Goal: Task Accomplishment & Management: Manage account settings

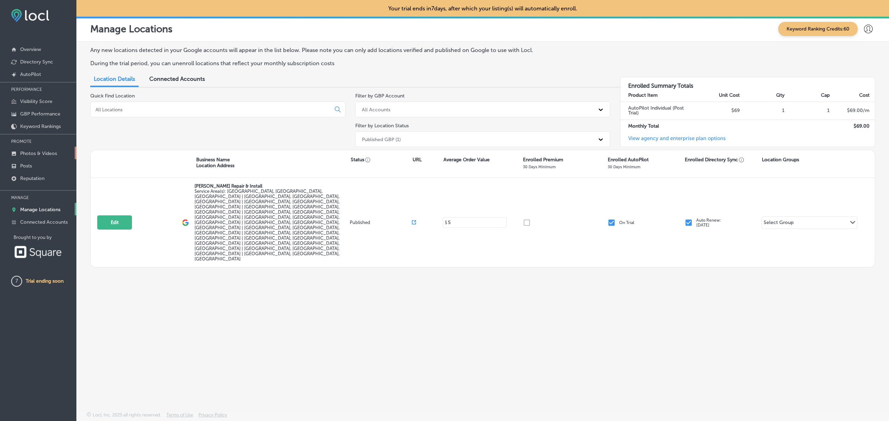
click at [52, 157] on p "Photos & Videos" at bounding box center [38, 154] width 37 height 6
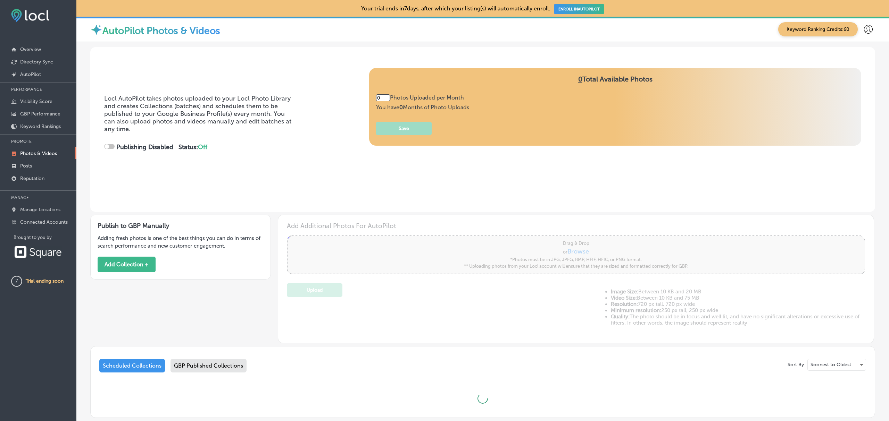
type input "5"
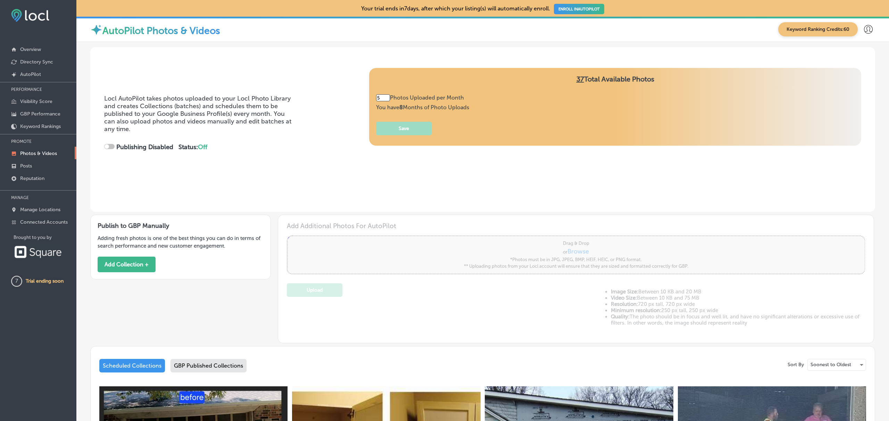
checkbox input "true"
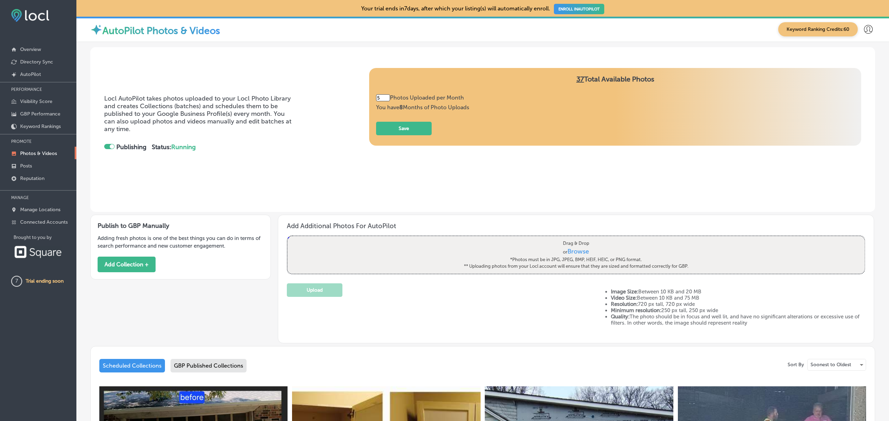
scroll to position [155, 0]
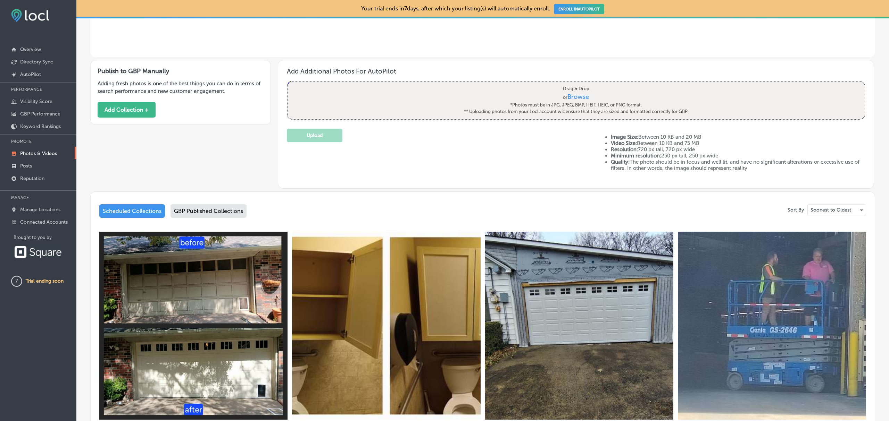
click at [204, 211] on div "GBP Published Collections" at bounding box center [208, 211] width 76 height 14
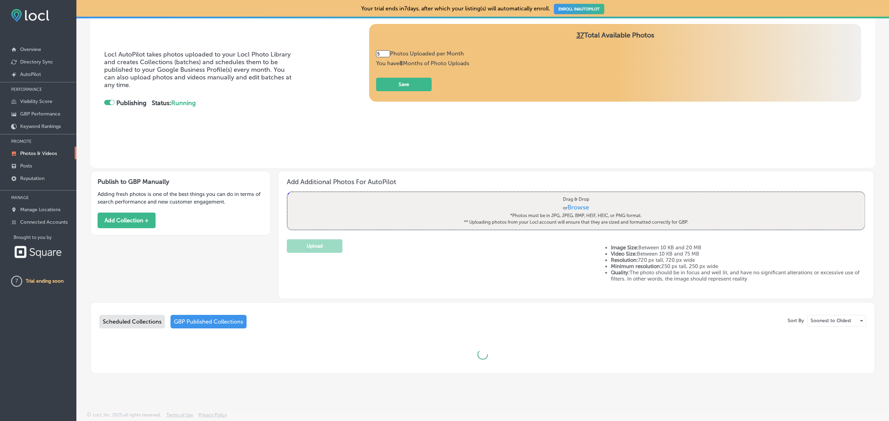
scroll to position [155, 0]
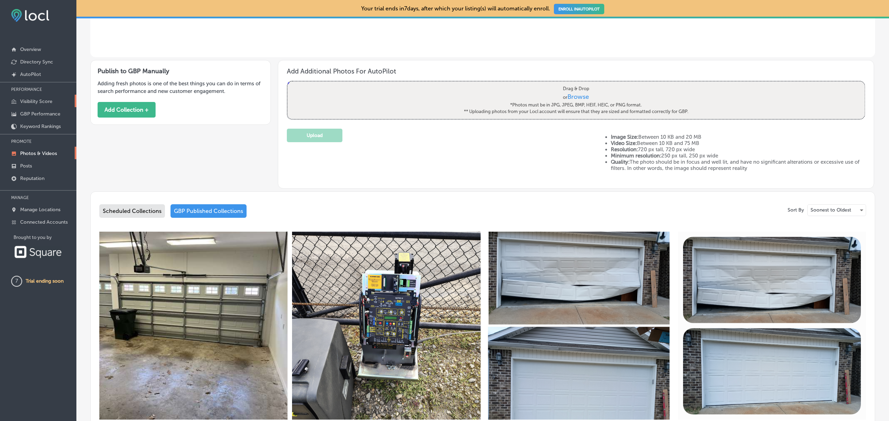
click at [38, 99] on p "Visibility Score" at bounding box center [36, 102] width 32 height 6
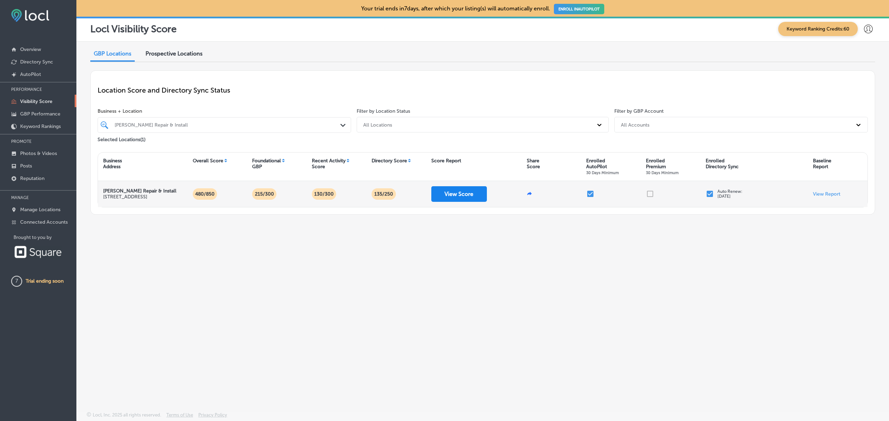
click at [460, 193] on button "View Score" at bounding box center [459, 194] width 56 height 16
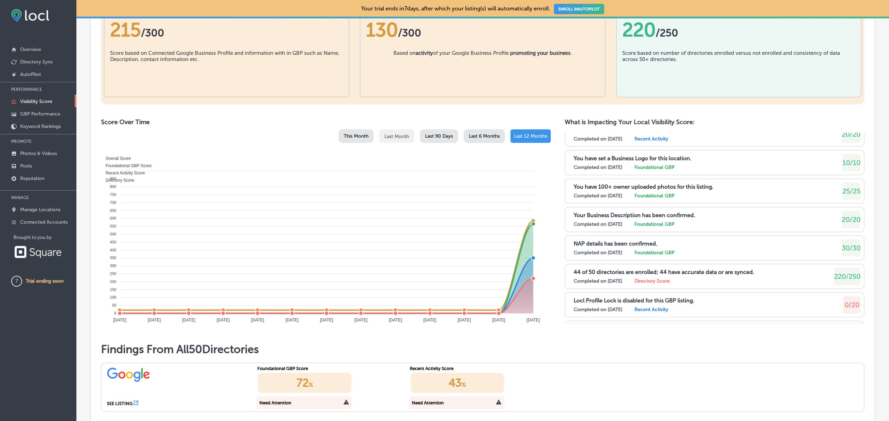
scroll to position [129, 0]
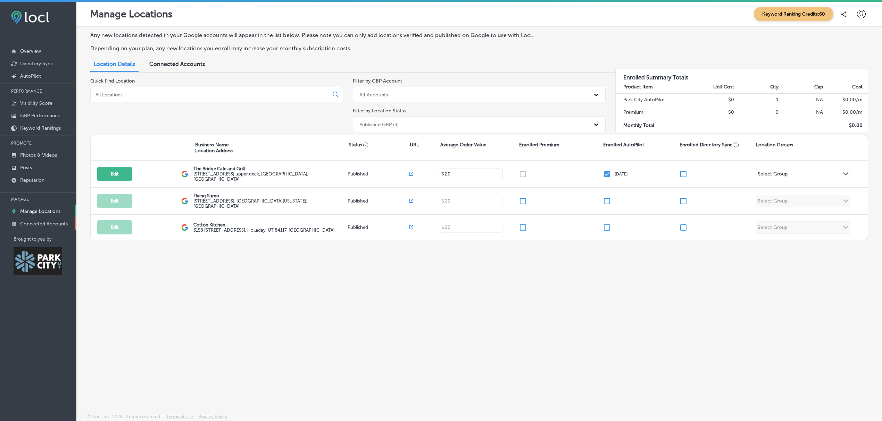
click at [47, 227] on p "Connected Accounts" at bounding box center [44, 224] width 48 height 6
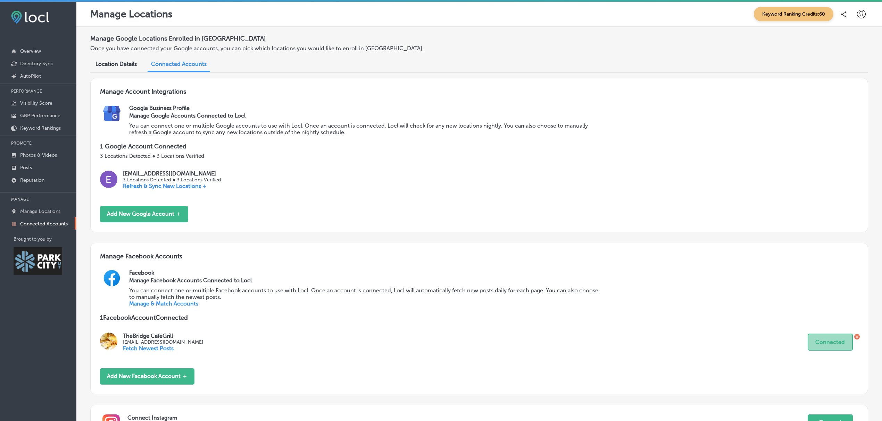
scroll to position [78, 0]
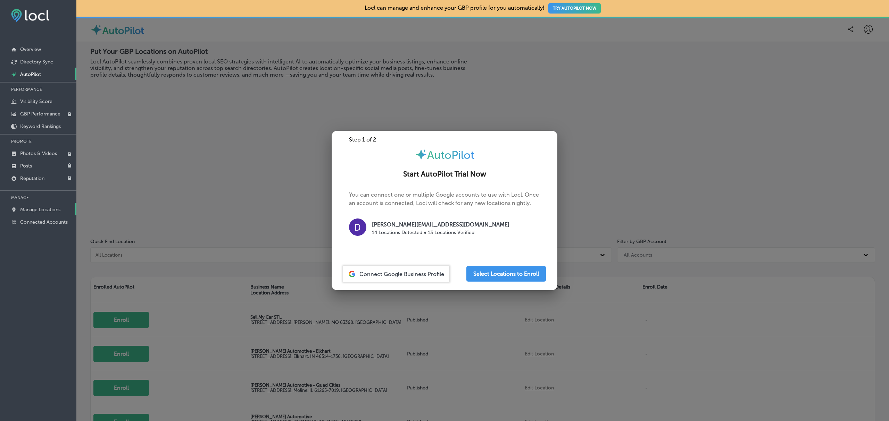
click at [43, 211] on p "Manage Locations" at bounding box center [40, 210] width 40 height 6
click at [31, 213] on p "Manage Locations" at bounding box center [40, 210] width 40 height 6
